Goal: Task Accomplishment & Management: Use online tool/utility

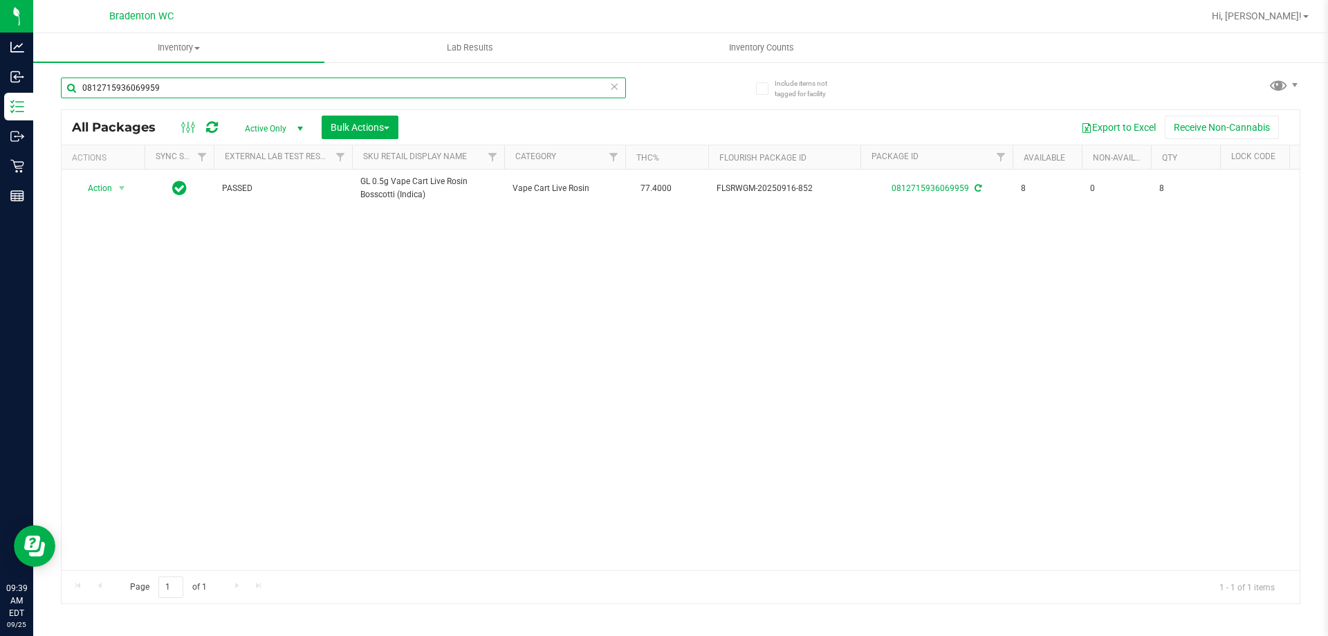
click at [239, 80] on input "0812715936069959" at bounding box center [343, 87] width 565 height 21
type input "4334278247903061"
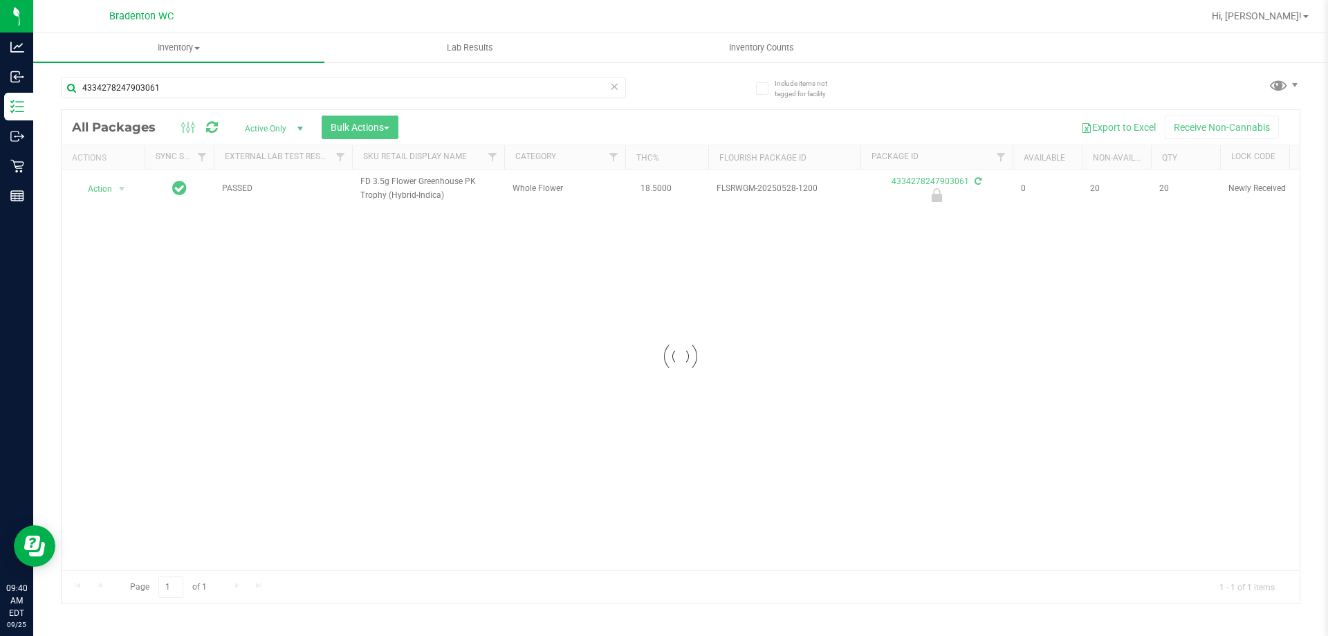
click at [104, 193] on div at bounding box center [681, 356] width 1238 height 493
click at [99, 387] on li "Unlock package" at bounding box center [103, 386] width 54 height 38
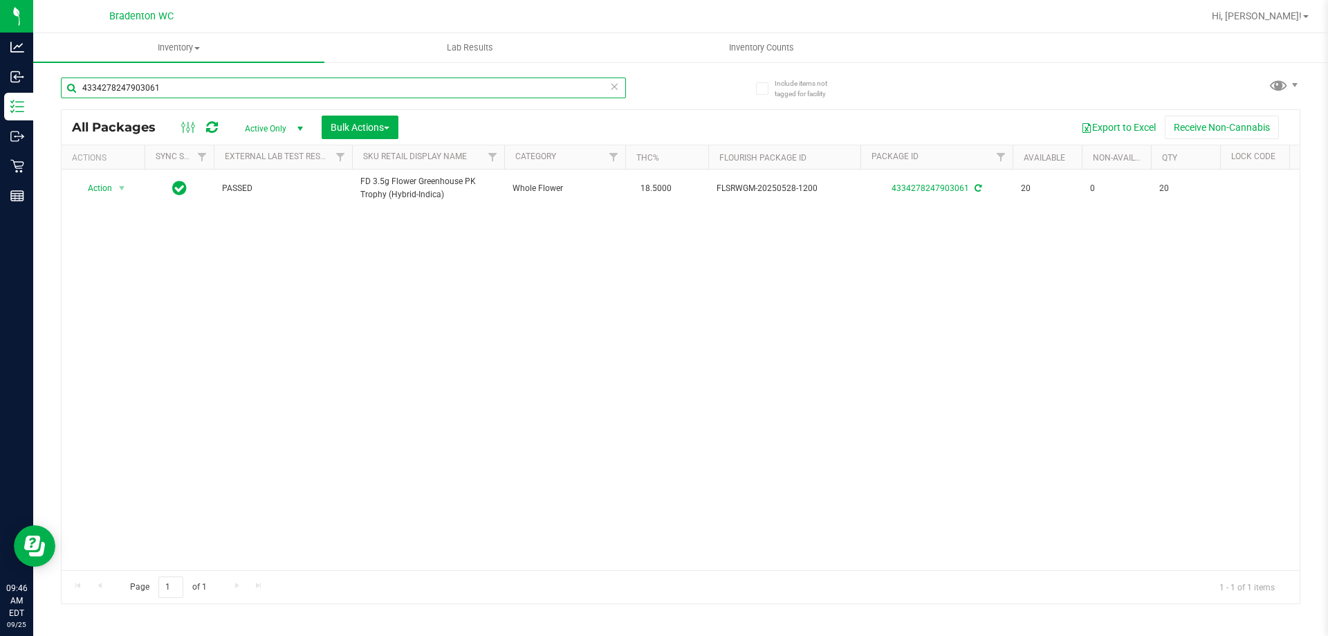
click at [162, 89] on input "4334278247903061" at bounding box center [343, 87] width 565 height 21
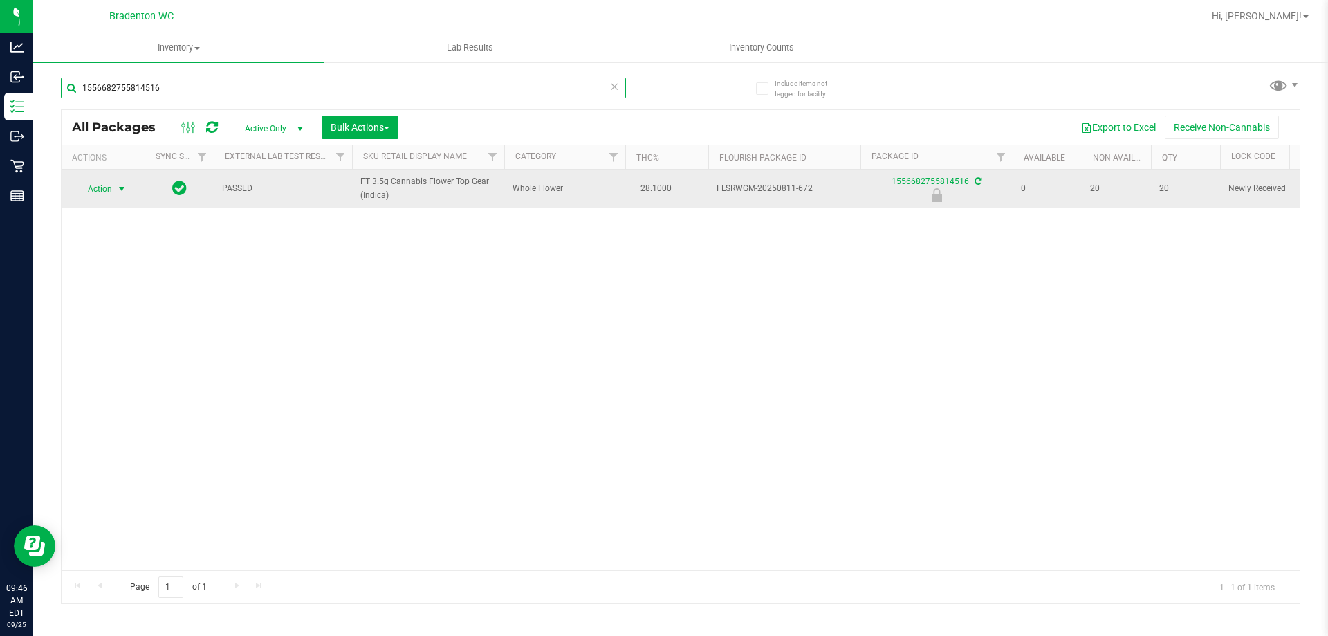
type input "1556682755814516"
click at [104, 197] on span "Action" at bounding box center [93, 188] width 37 height 19
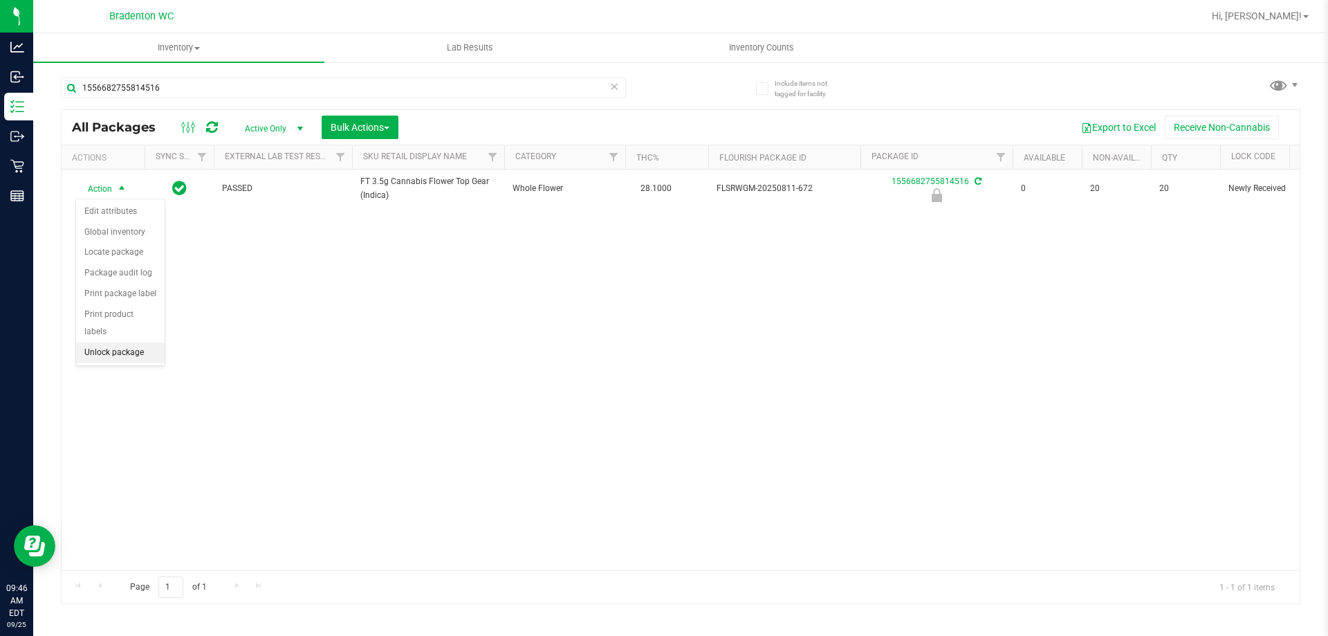
click at [133, 342] on li "Unlock package" at bounding box center [120, 352] width 89 height 21
